Goal: Transaction & Acquisition: Obtain resource

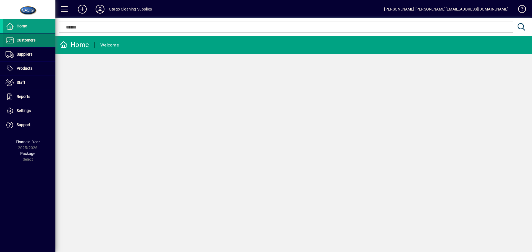
click at [21, 43] on span "Customers" at bounding box center [19, 40] width 33 height 7
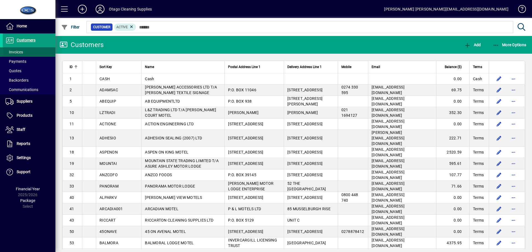
click at [22, 49] on span "Invoices" at bounding box center [13, 52] width 20 height 6
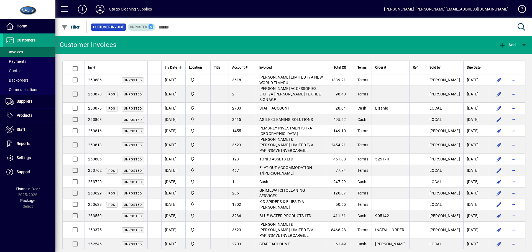
click at [152, 27] on icon at bounding box center [150, 26] width 5 height 5
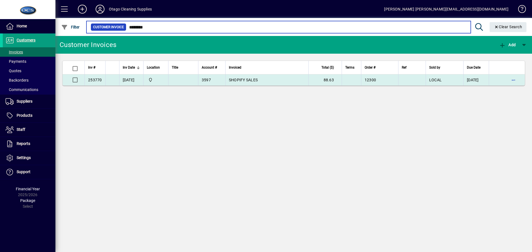
type input "********"
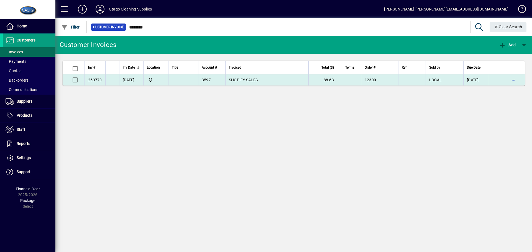
click at [244, 80] on span "SHOPIFY SALES" at bounding box center [243, 80] width 29 height 4
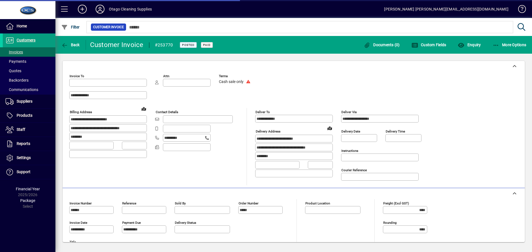
type input "**********"
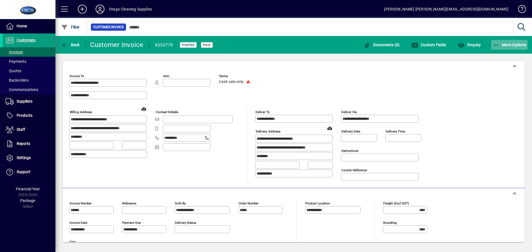
click at [519, 43] on span "More Options" at bounding box center [510, 45] width 34 height 4
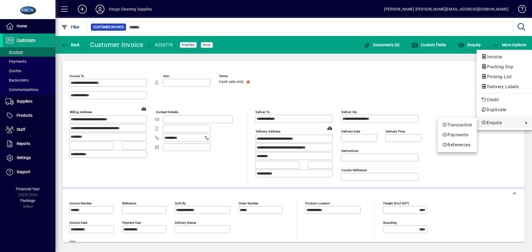
click at [497, 140] on div at bounding box center [266, 126] width 532 height 252
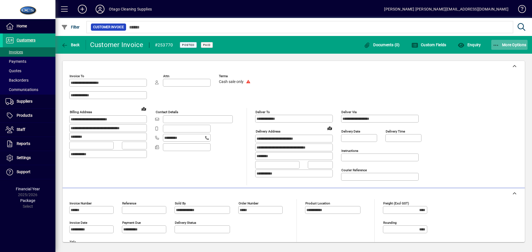
click at [512, 46] on span "More Options" at bounding box center [510, 45] width 34 height 4
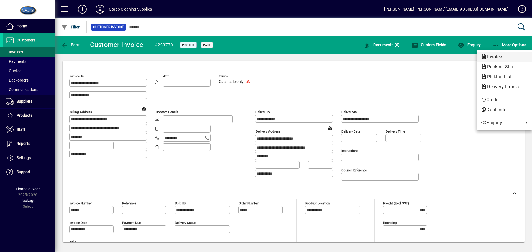
click at [506, 55] on span "Invoice" at bounding box center [504, 57] width 47 height 7
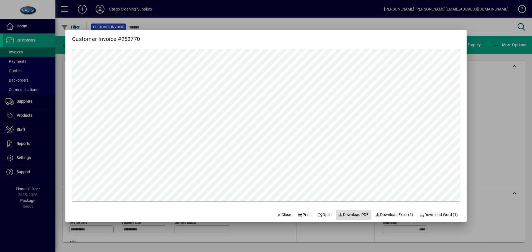
click at [362, 214] on span "Download PDF" at bounding box center [353, 215] width 30 height 6
click at [277, 212] on span "Close" at bounding box center [284, 215] width 14 height 6
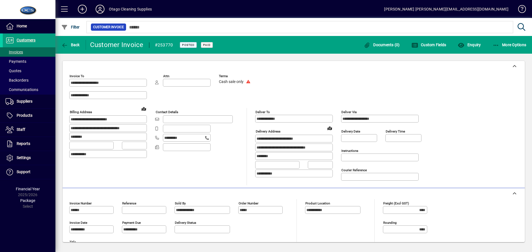
click at [102, 11] on icon at bounding box center [99, 9] width 11 height 9
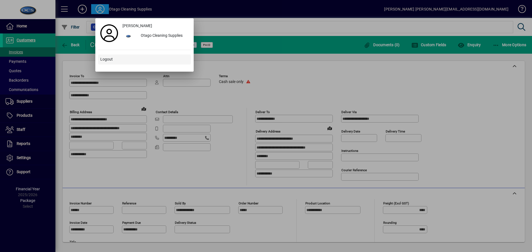
click at [127, 57] on span at bounding box center [144, 59] width 93 height 13
